Goal: Transaction & Acquisition: Purchase product/service

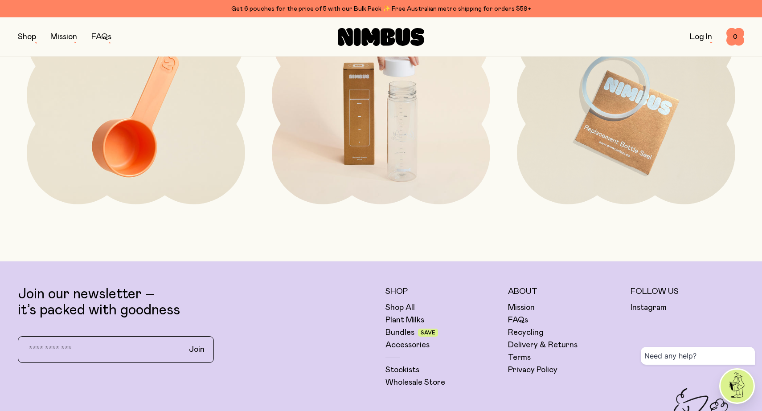
scroll to position [2422, 0]
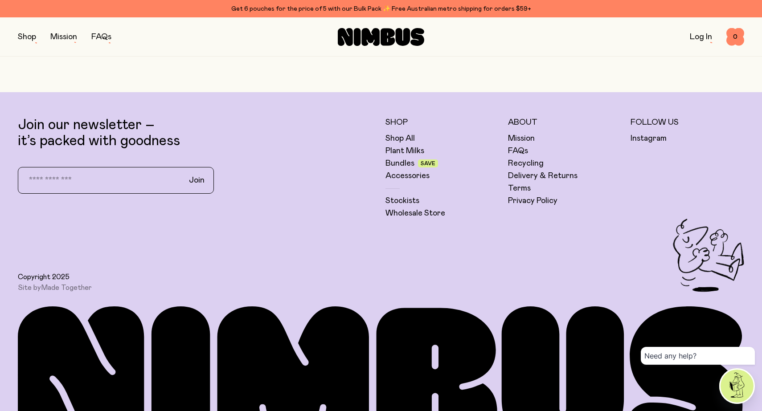
click at [371, 32] on icon at bounding box center [381, 37] width 86 height 18
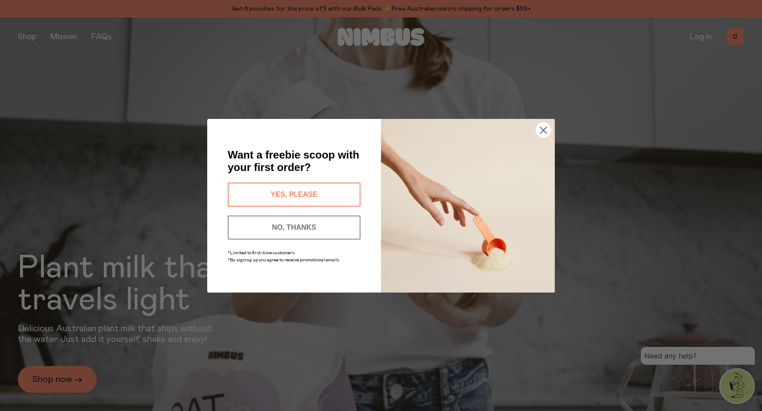
click at [537, 131] on circle "Close dialog" at bounding box center [543, 130] width 15 height 15
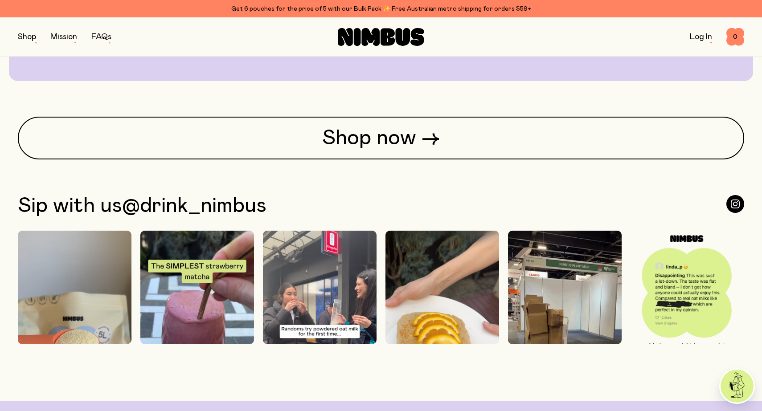
scroll to position [2453, 0]
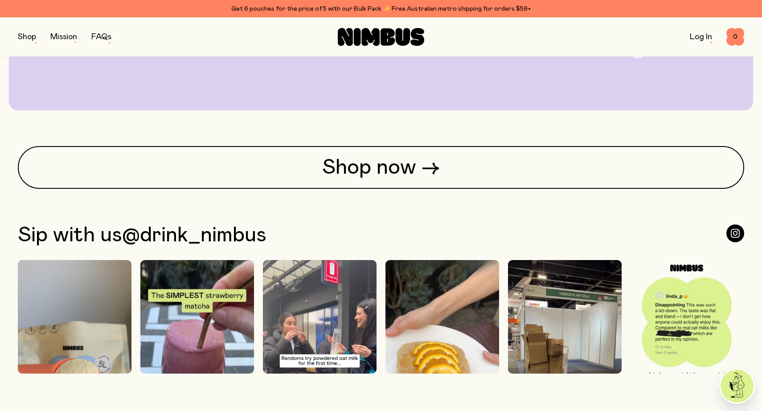
click at [24, 32] on button "button" at bounding box center [27, 37] width 18 height 12
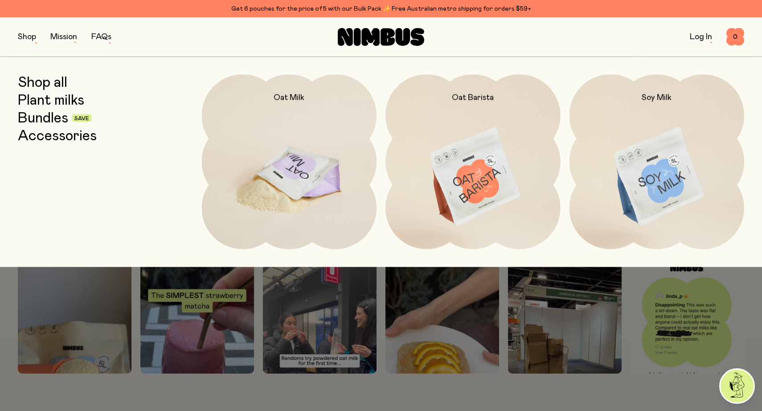
click at [290, 131] on img at bounding box center [289, 176] width 175 height 205
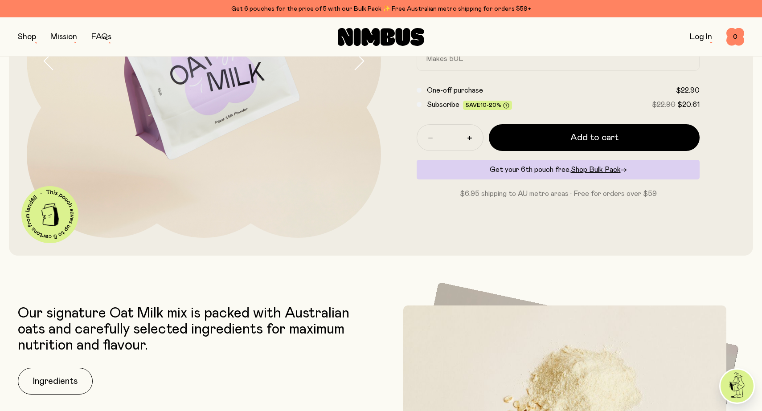
scroll to position [78, 0]
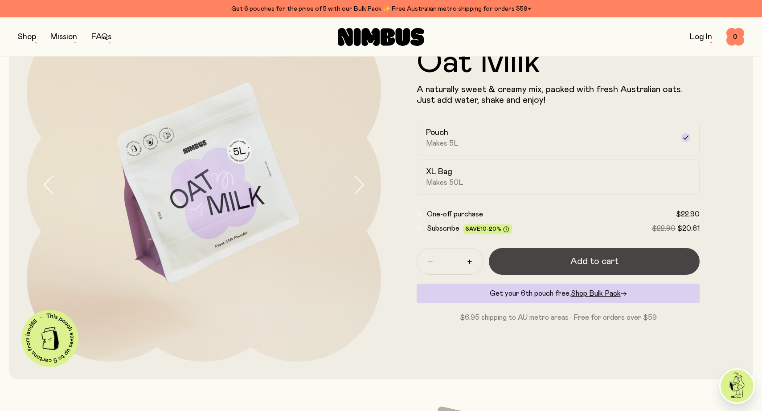
click at [558, 263] on button "Add to cart" at bounding box center [594, 261] width 211 height 27
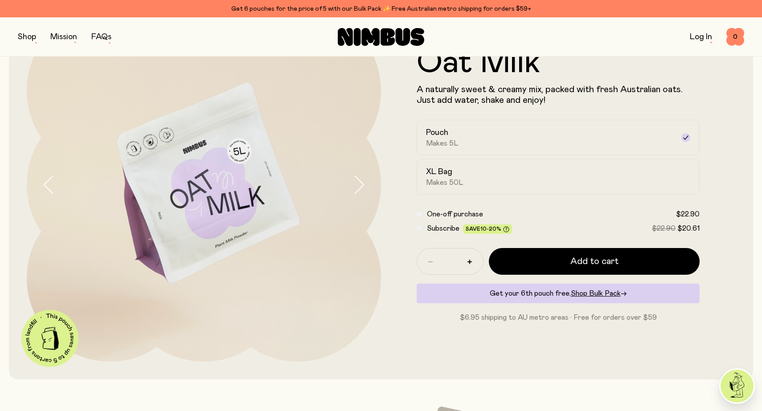
scroll to position [0, 0]
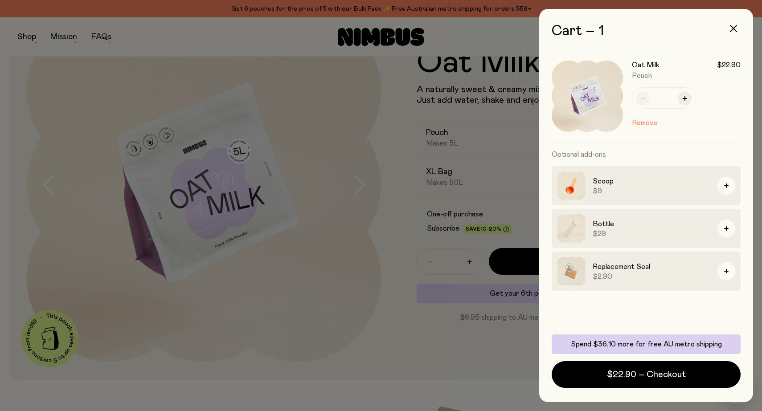
click at [739, 16] on div "Cart – 1 Oat Milk $22.90 Pouch * Remove Optional add-ons Scoop $9 Bottle $29 Re…" at bounding box center [646, 205] width 214 height 393
click at [730, 24] on button "button" at bounding box center [733, 28] width 21 height 21
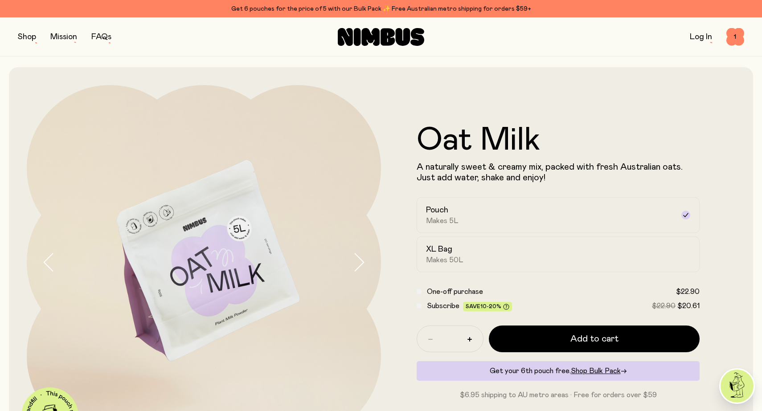
scroll to position [78, 0]
